Goal: Check status: Check status

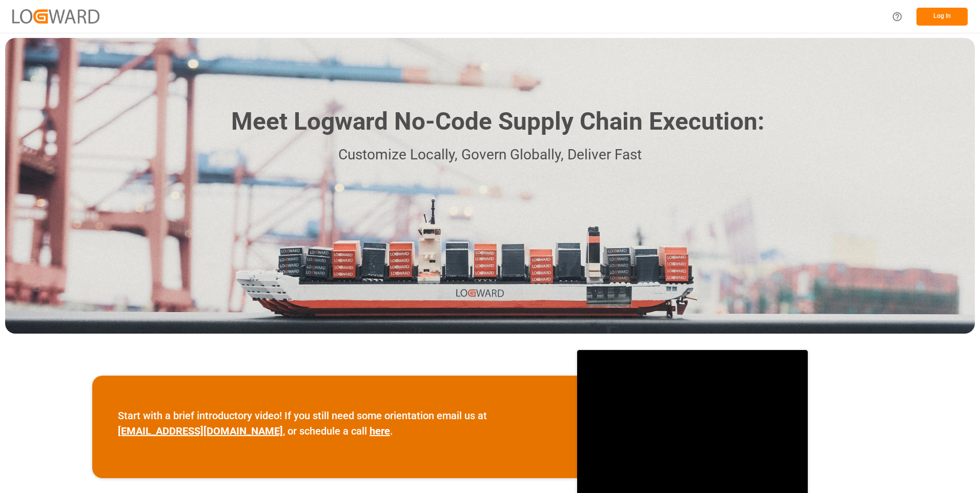
click at [947, 14] on button "Log In" at bounding box center [942, 17] width 51 height 18
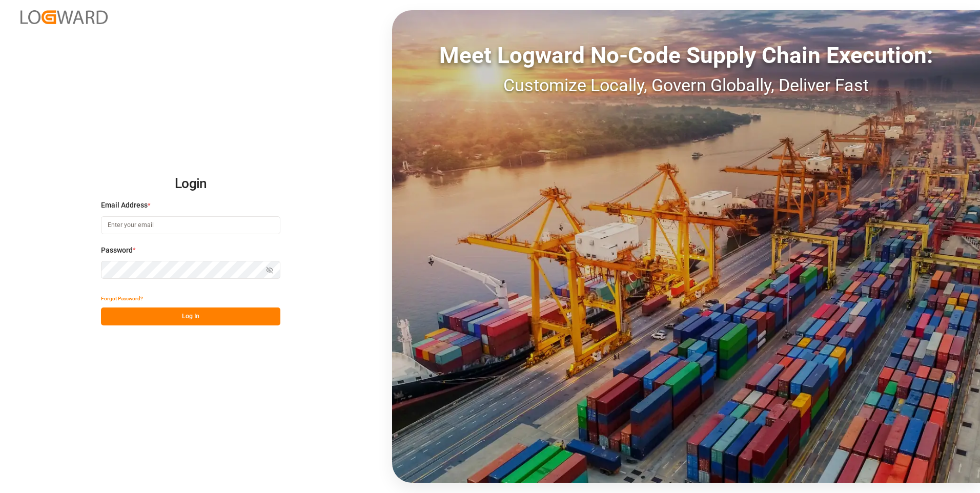
type input "julissa.then@leschaco.com"
click at [189, 323] on button "Log In" at bounding box center [190, 317] width 179 height 18
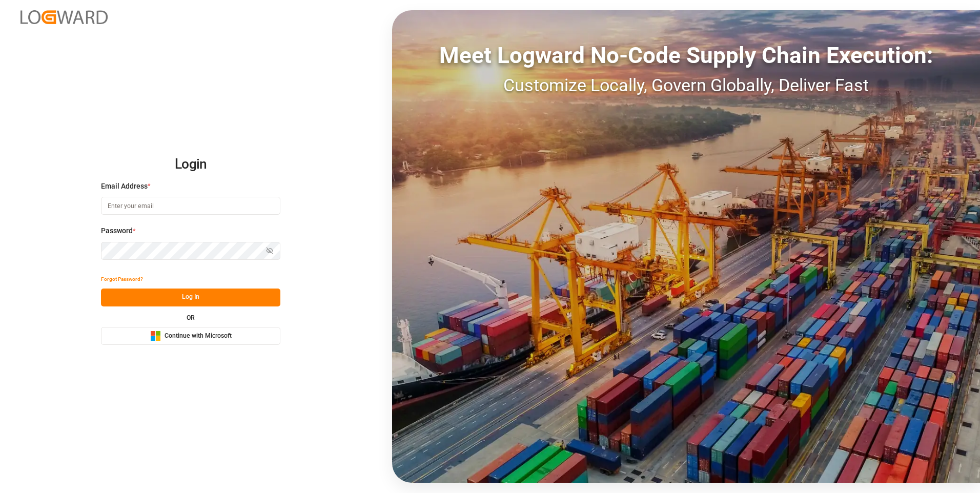
type input "[PERSON_NAME][EMAIL_ADDRESS][DOMAIN_NAME]"
click at [218, 296] on button "Log In" at bounding box center [190, 298] width 179 height 18
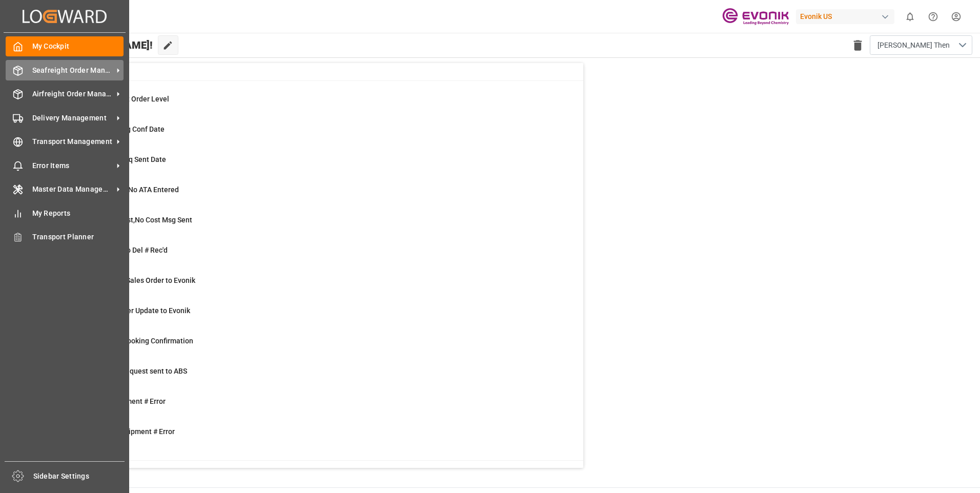
click at [24, 74] on div "Seafreight Order Management Seafreight Order Management" at bounding box center [65, 70] width 118 height 20
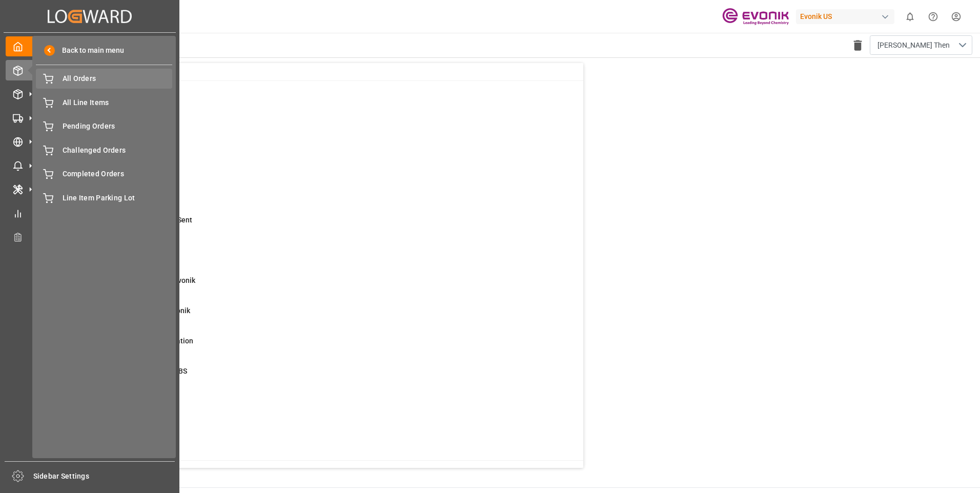
click at [81, 82] on span "All Orders" at bounding box center [118, 78] width 110 height 11
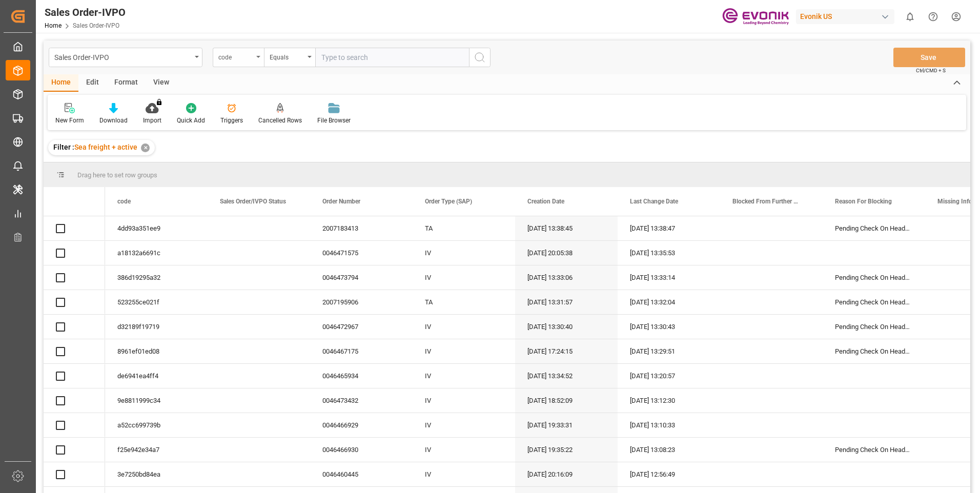
click at [249, 64] on div "code" at bounding box center [238, 57] width 51 height 19
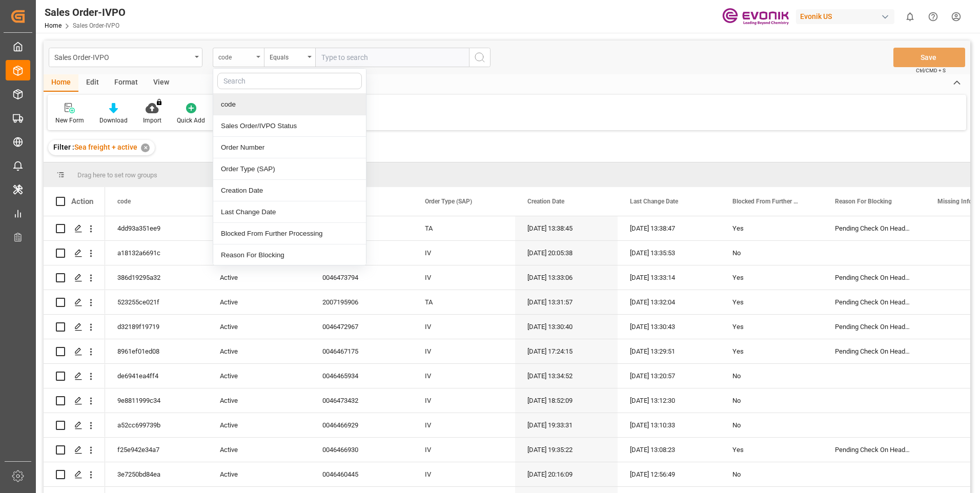
click at [240, 60] on div "code" at bounding box center [235, 56] width 35 height 12
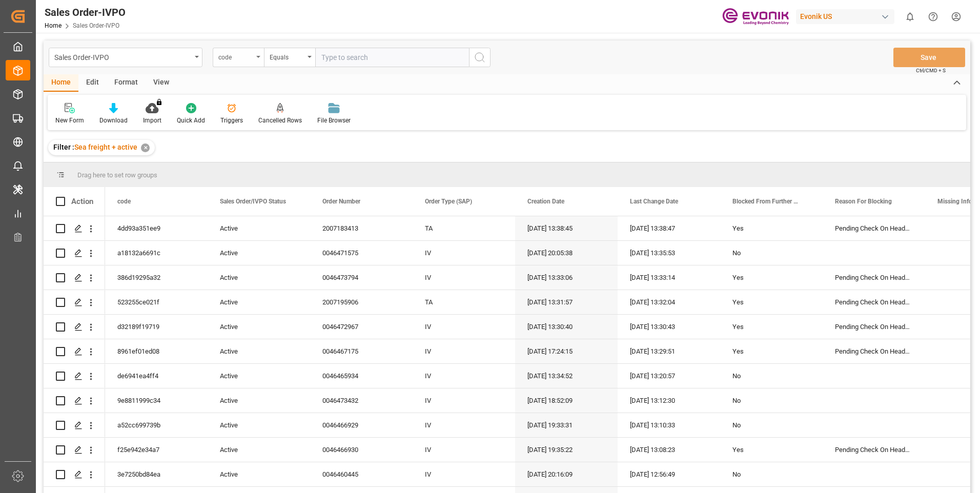
click at [240, 60] on div "code" at bounding box center [235, 56] width 35 height 12
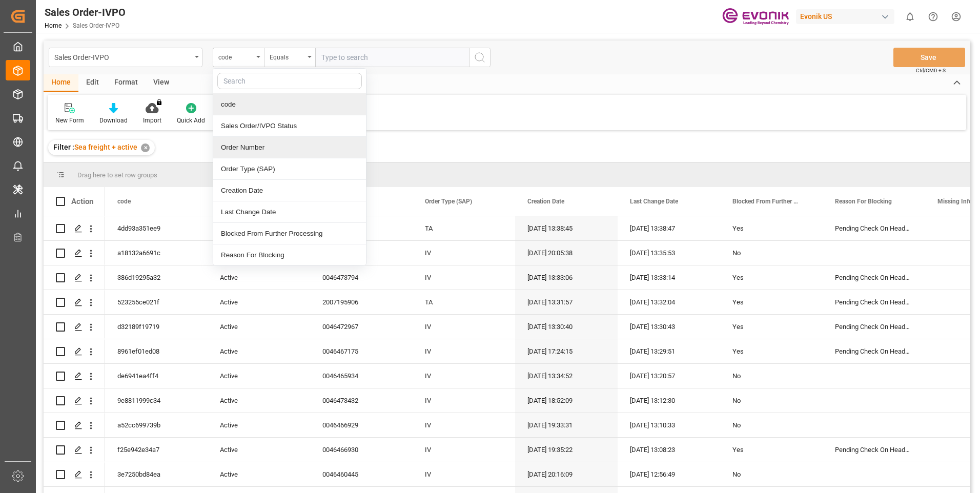
click at [236, 154] on div "Order Number" at bounding box center [289, 148] width 153 height 22
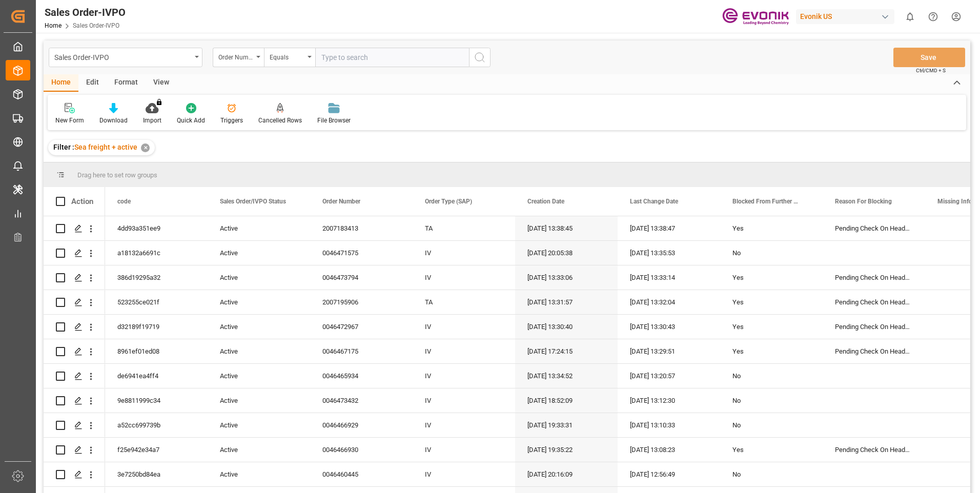
click at [360, 59] on input "text" at bounding box center [392, 57] width 154 height 19
paste input "0046461061"
type input "0046461061"
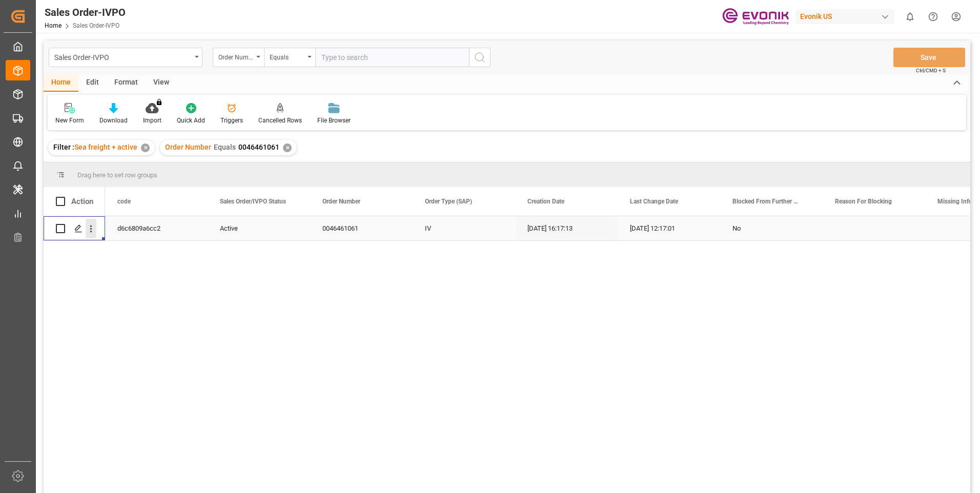
click at [94, 231] on icon "open menu" at bounding box center [91, 229] width 11 height 11
click at [94, 232] on icon "open menu" at bounding box center [91, 229] width 11 height 11
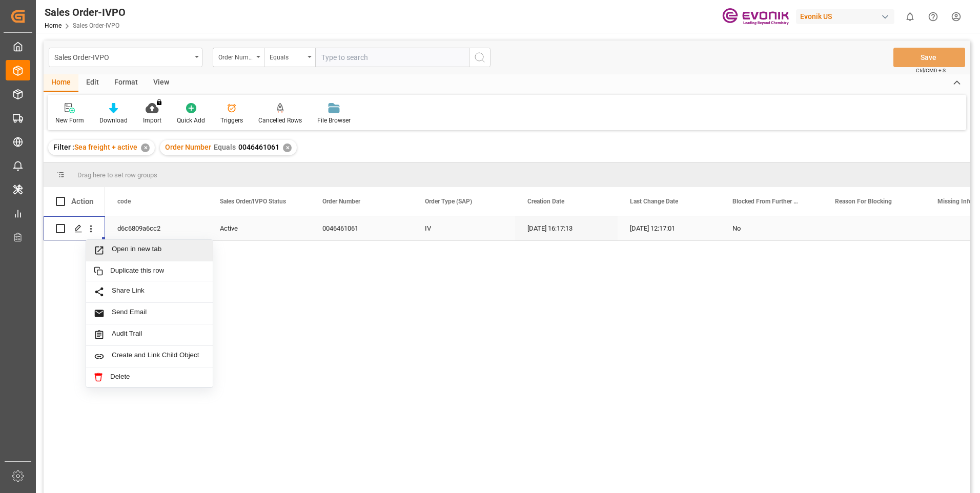
click at [112, 248] on span "Open in new tab" at bounding box center [158, 250] width 93 height 11
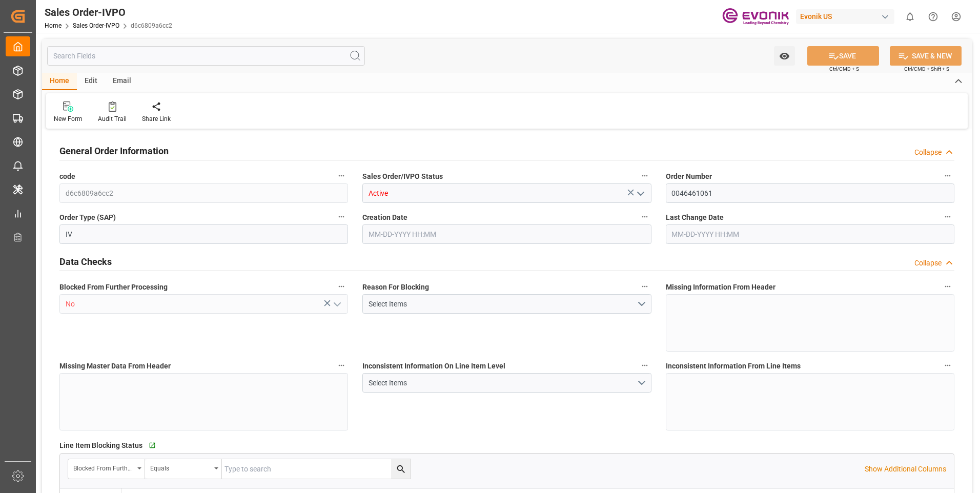
type input "BRSSZ"
type input "0"
type input "1"
type input "2"
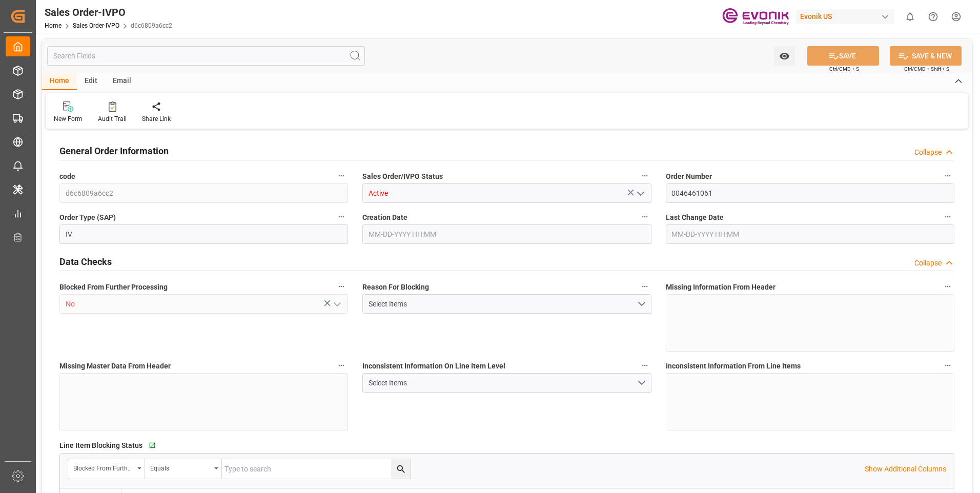
type input "19340"
type input "118.9954"
type input "19000"
type input "60"
type input "[DATE] 16:17"
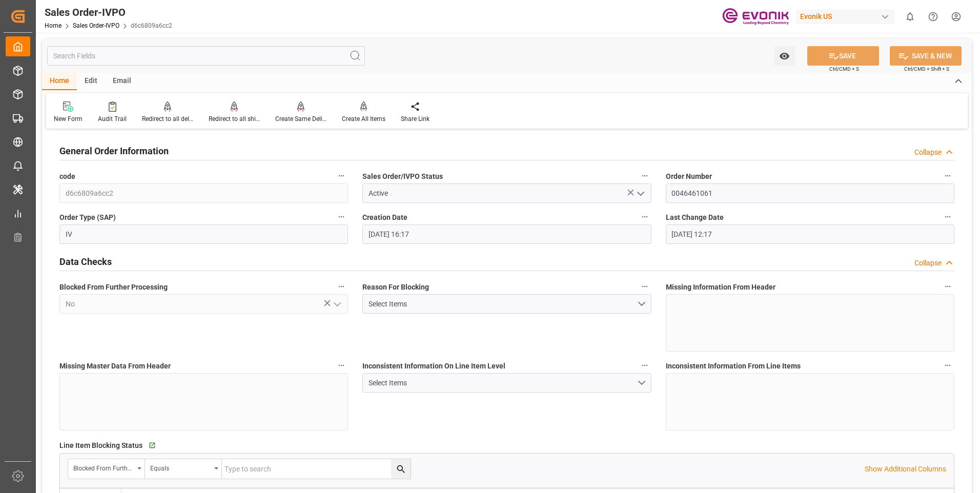
type input "[DATE] 12:17"
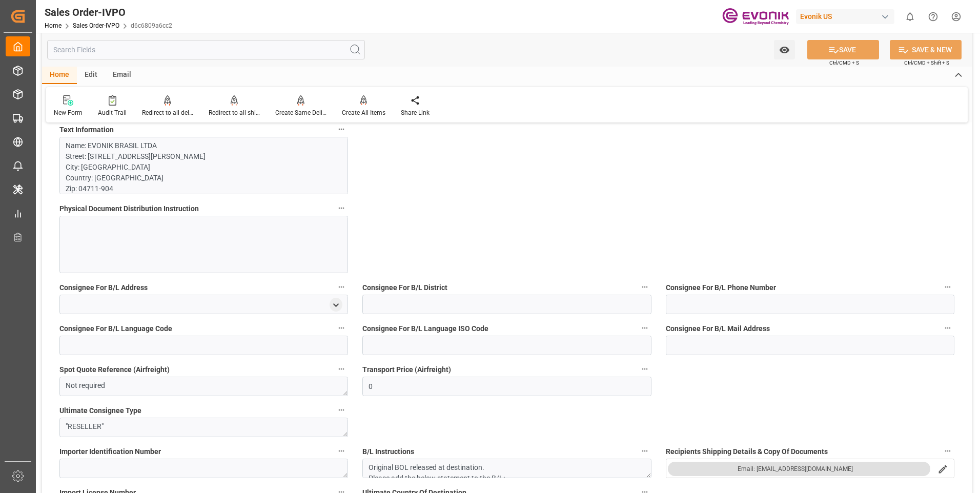
scroll to position [666, 0]
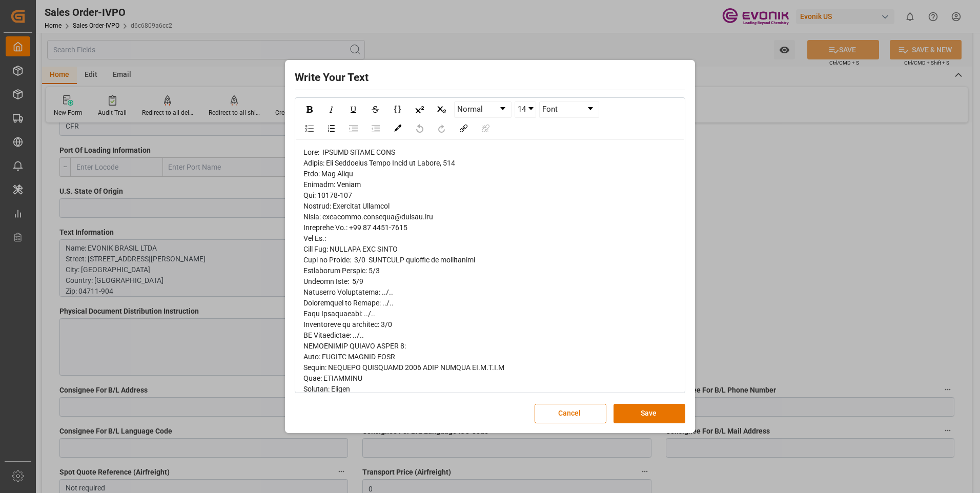
scroll to position [51, 0]
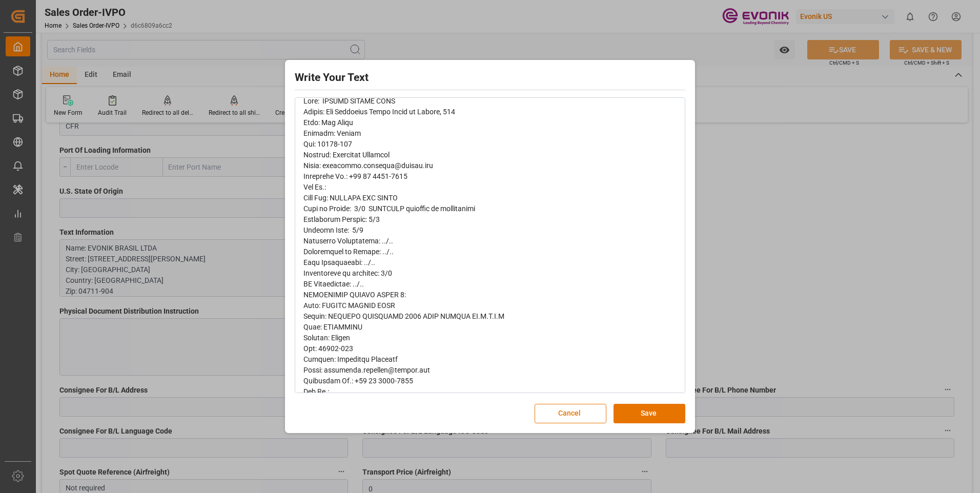
click at [675, 244] on div "rdw-wrapper" at bounding box center [490, 457] width 389 height 736
click at [848, 140] on div "Write Your Text Normal 14 Font Cancel Save" at bounding box center [490, 246] width 980 height 493
